Goal: Information Seeking & Learning: Learn about a topic

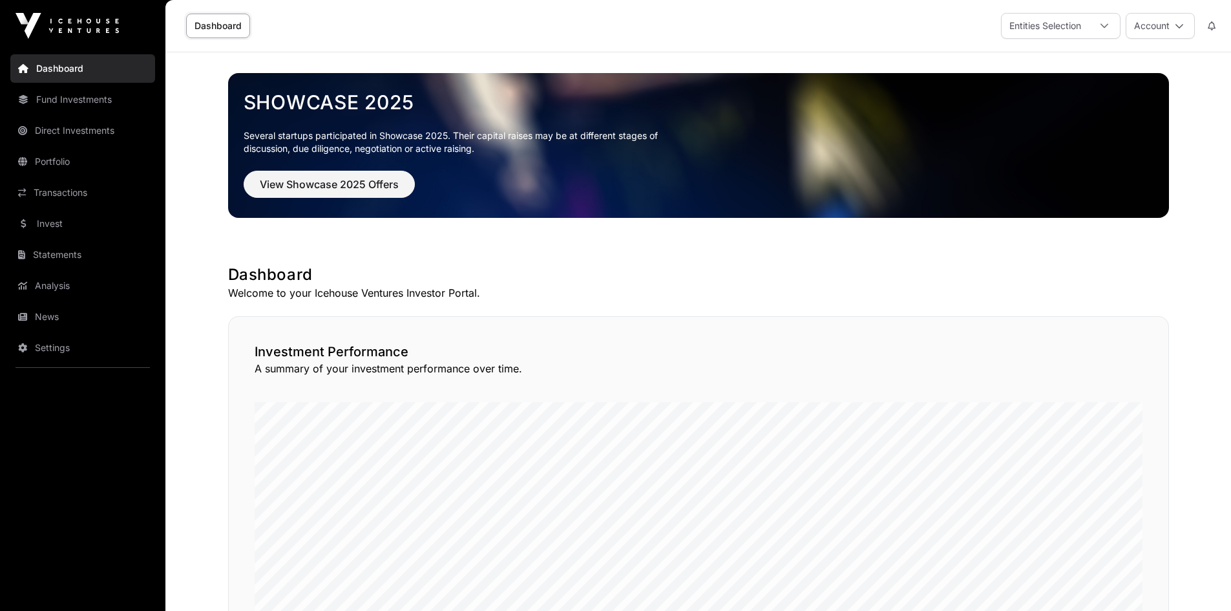
click at [58, 160] on link "Portfolio" at bounding box center [82, 161] width 145 height 28
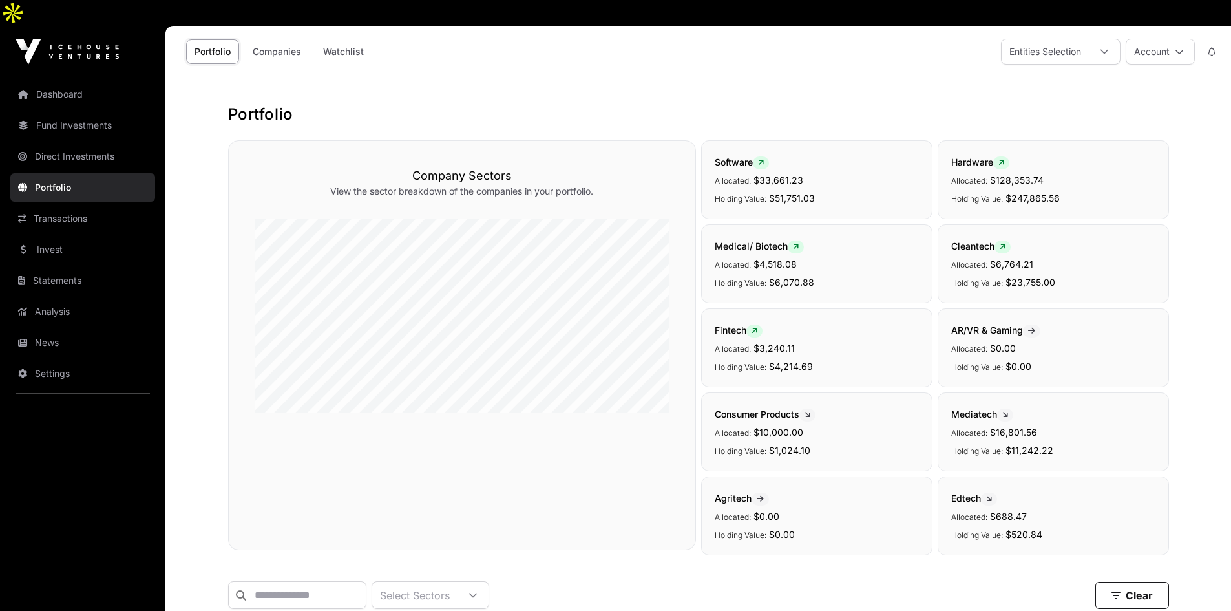
click at [65, 142] on link "Direct Investments" at bounding box center [82, 156] width 145 height 28
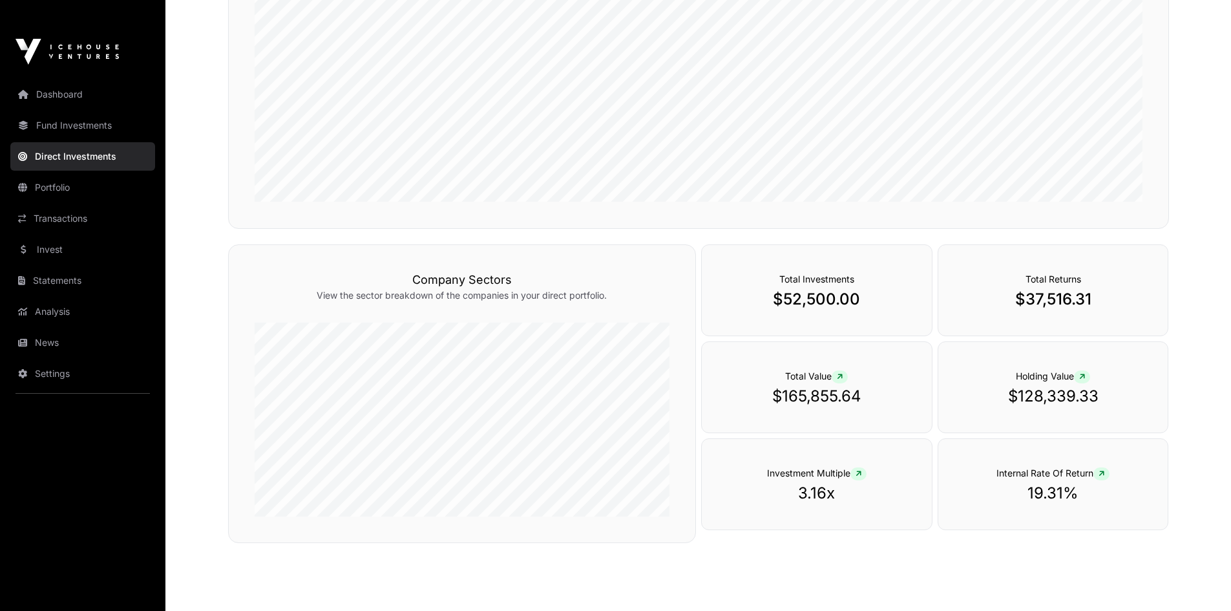
scroll to position [350, 0]
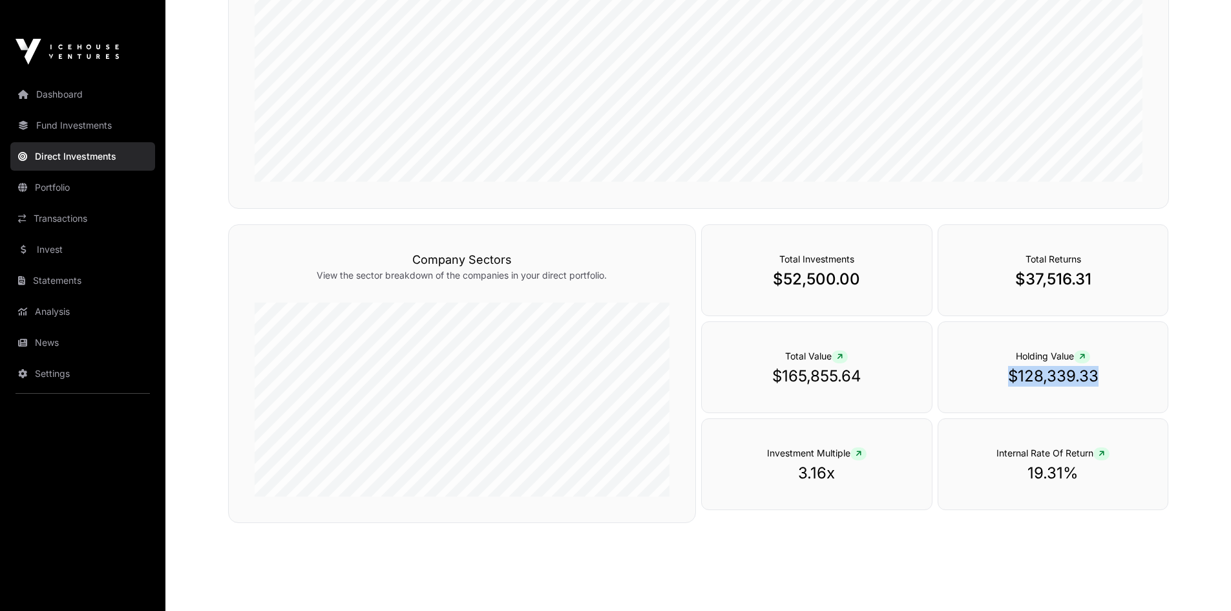
drag, startPoint x: 973, startPoint y: 350, endPoint x: 1175, endPoint y: 349, distance: 202.9
click at [1175, 349] on div "Direct Investments Performance View the performance of your direct portfolio ov…" at bounding box center [698, 148] width 993 height 789
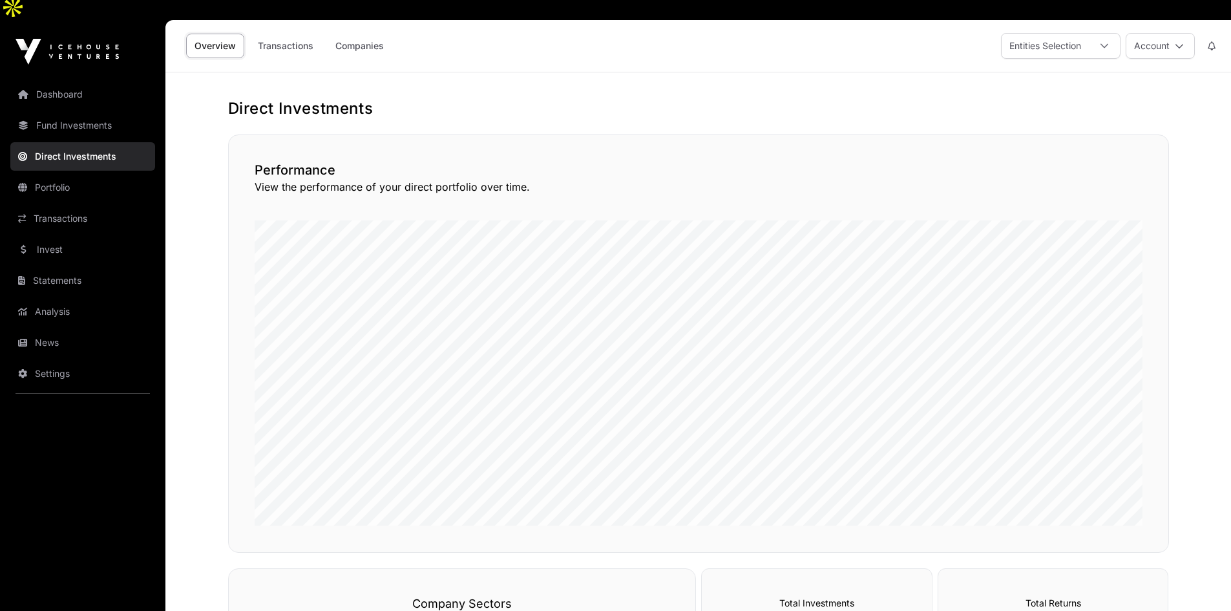
scroll to position [0, 0]
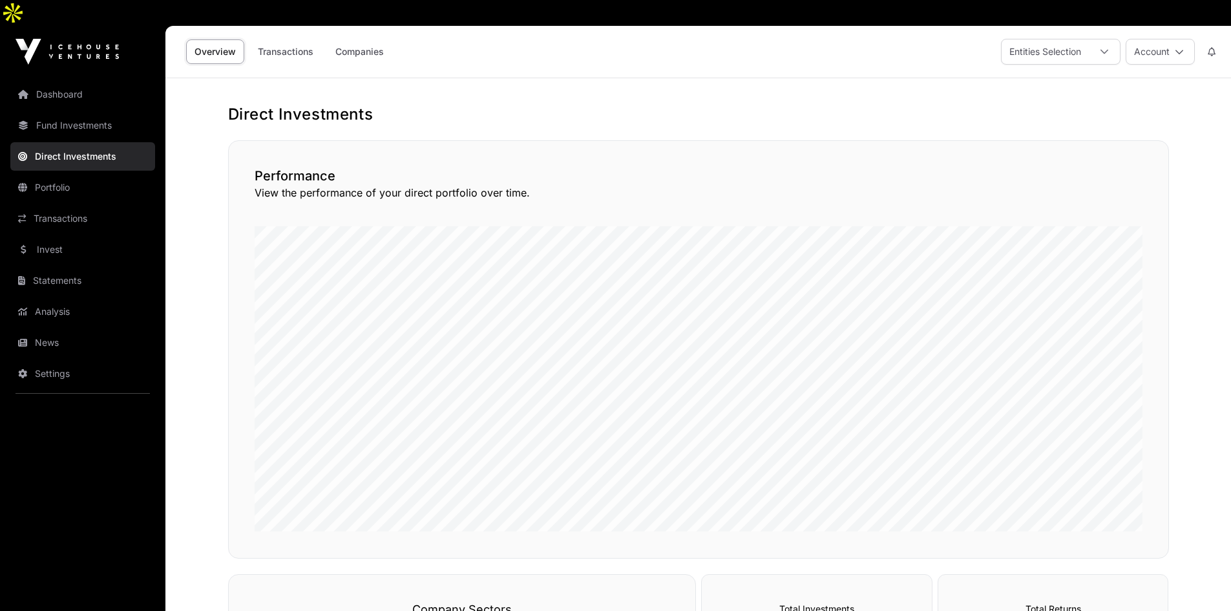
click at [64, 111] on link "Fund Investments" at bounding box center [82, 125] width 145 height 28
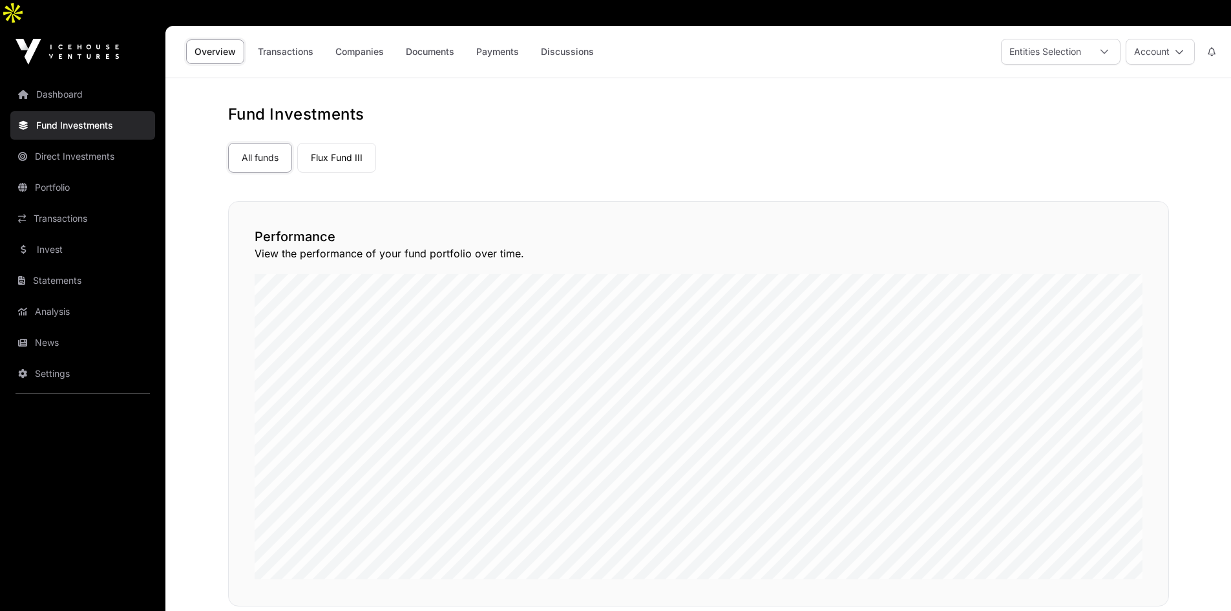
click at [61, 142] on link "Direct Investments" at bounding box center [82, 156] width 145 height 28
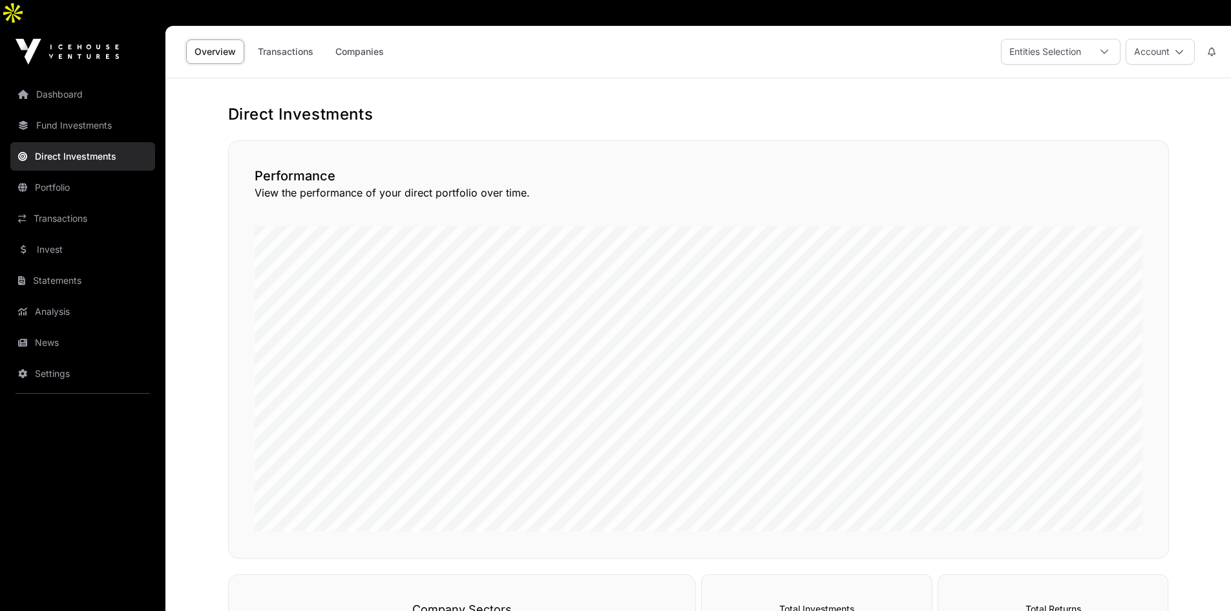
click at [56, 173] on link "Portfolio" at bounding box center [82, 187] width 145 height 28
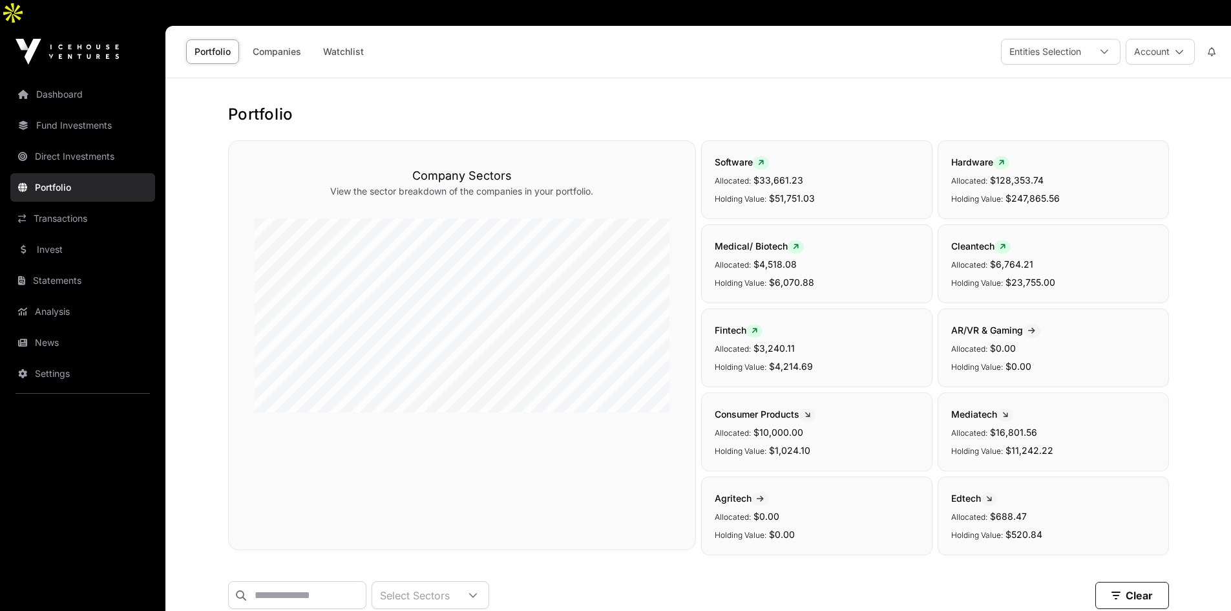
click at [76, 142] on link "Direct Investments" at bounding box center [82, 156] width 145 height 28
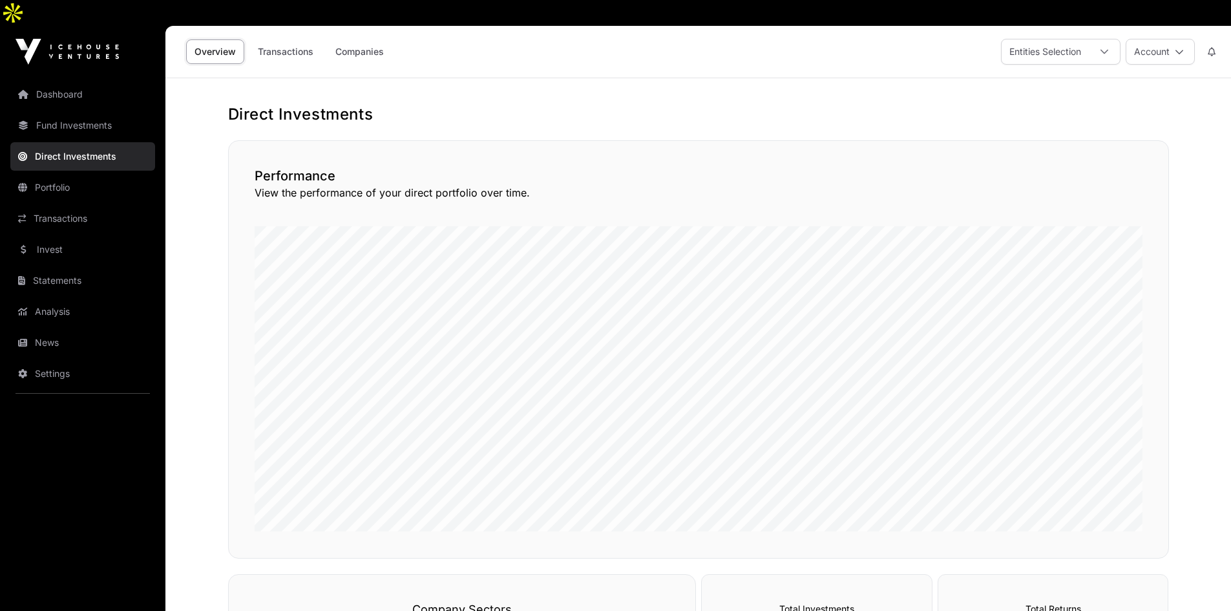
click at [52, 80] on link "Dashboard" at bounding box center [82, 94] width 145 height 28
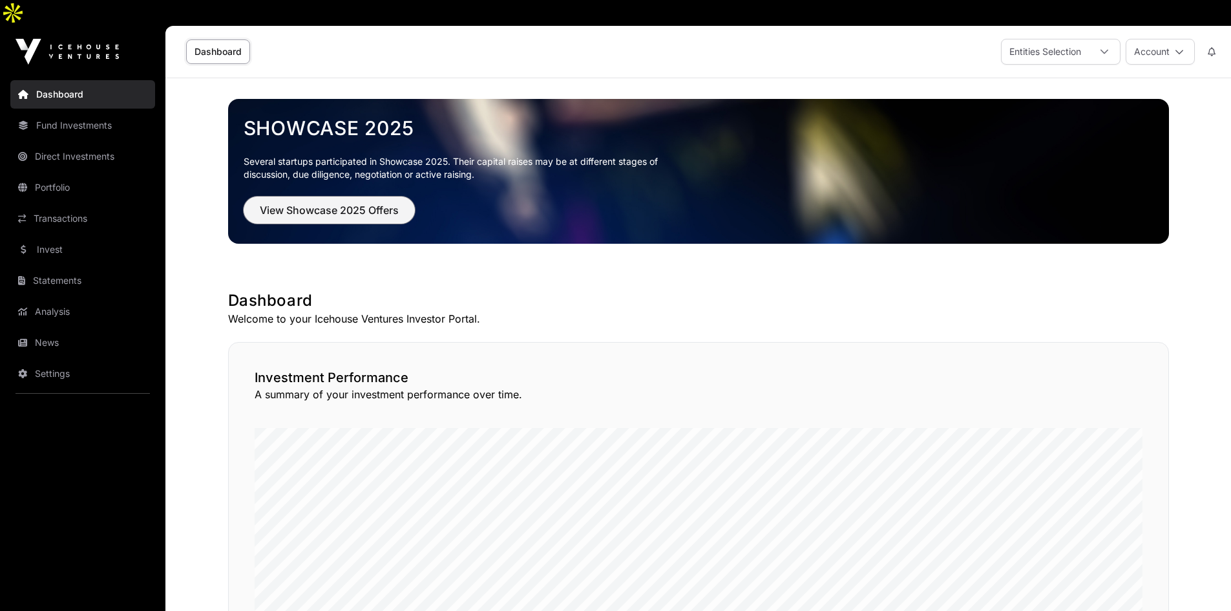
click at [313, 202] on span "View Showcase 2025 Offers" at bounding box center [329, 210] width 139 height 16
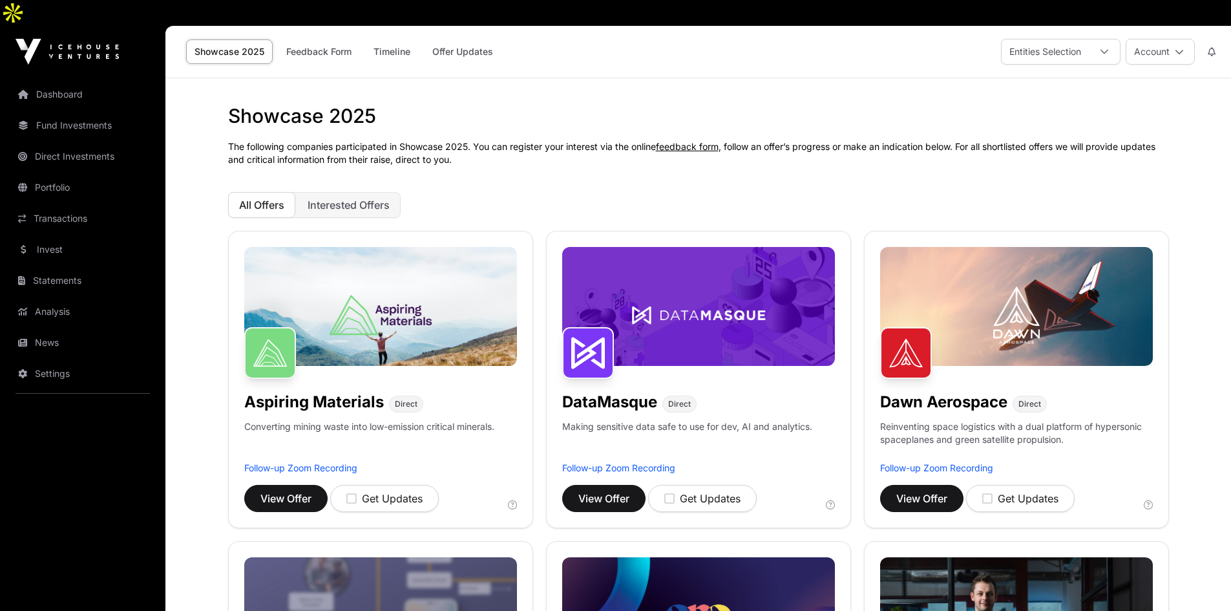
click at [971, 292] on img at bounding box center [1016, 306] width 273 height 119
